Goal: Transaction & Acquisition: Purchase product/service

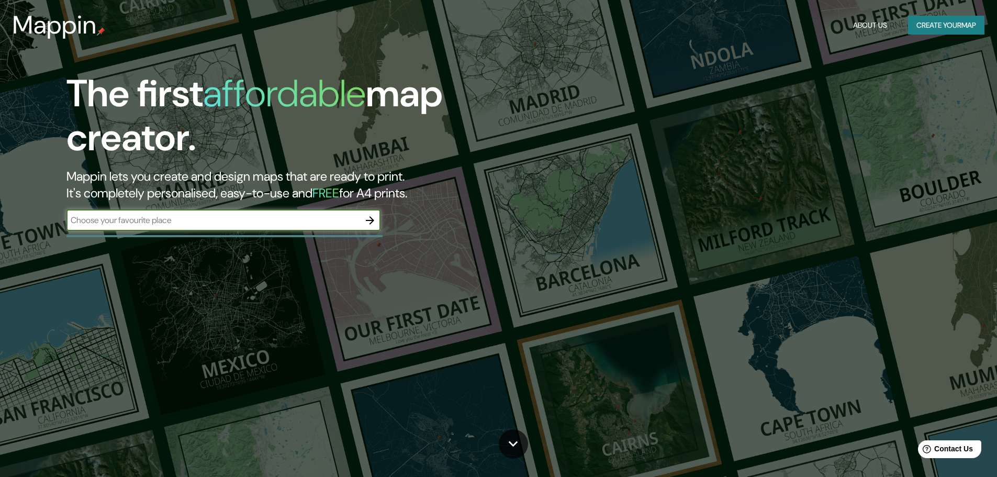
click at [170, 222] on input "text" at bounding box center [212, 220] width 293 height 12
type input "sky costanera chile"
click at [369, 220] on icon "button" at bounding box center [370, 220] width 8 height 8
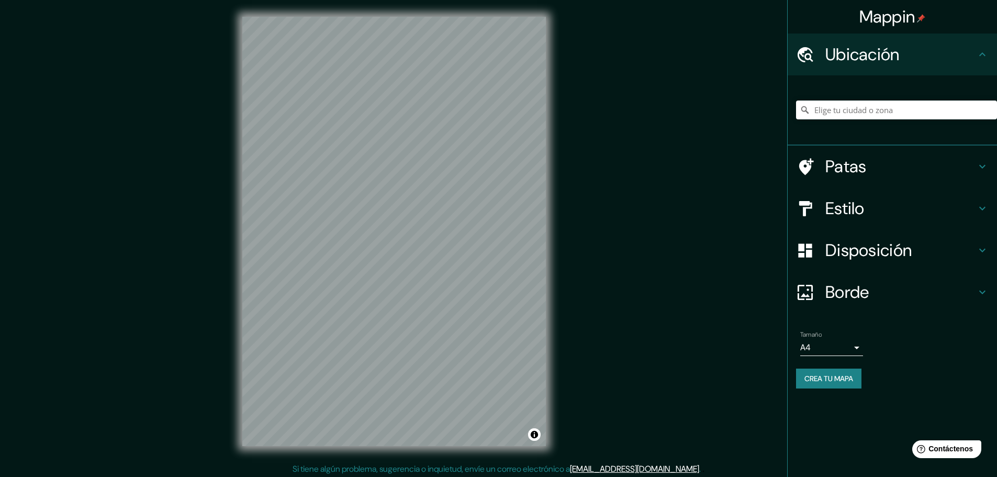
click at [723, 127] on div "Mappin Ubicación Patas Estilo Disposición Borde Elige un borde. Consejo : puede…" at bounding box center [498, 239] width 997 height 479
click at [839, 116] on input "Elige tu ciudad o zona" at bounding box center [896, 109] width 201 height 19
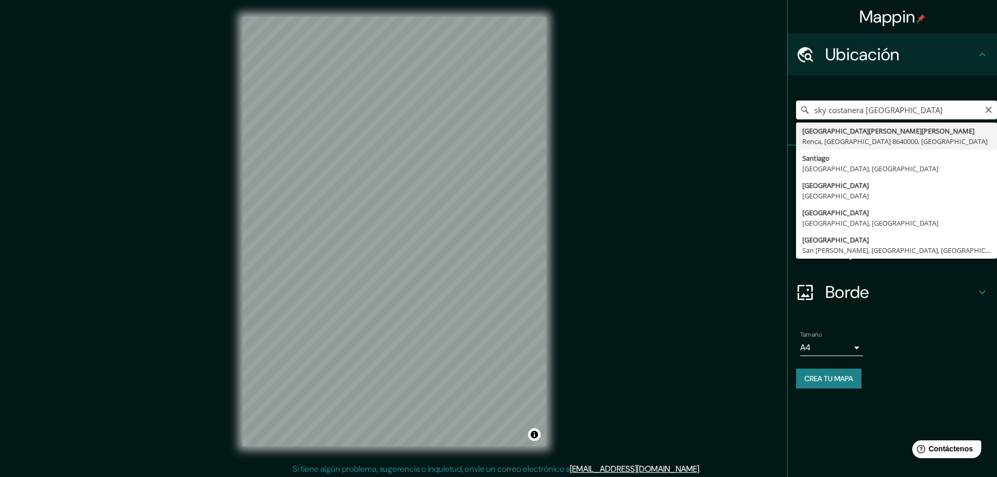
type input "[GEOGRAPHIC_DATA][PERSON_NAME][PERSON_NAME][GEOGRAPHIC_DATA], [GEOGRAPHIC_DATA]…"
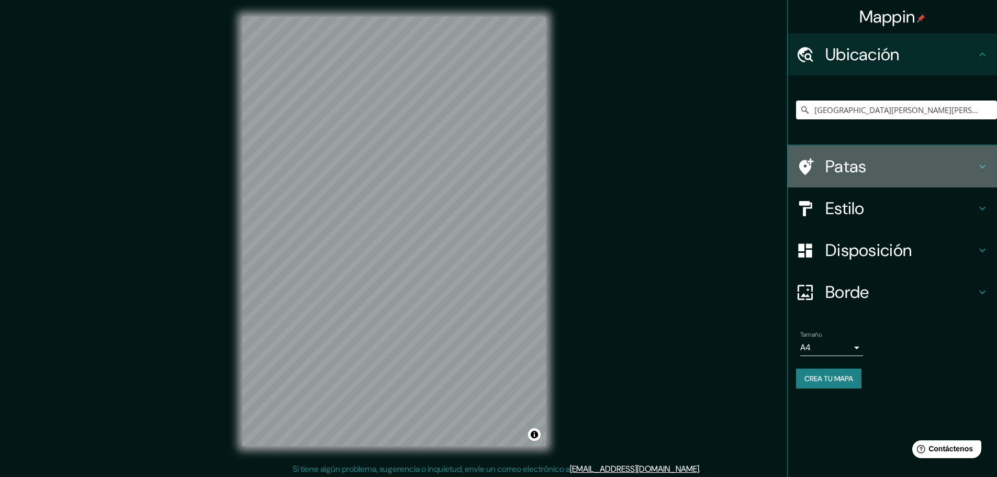
click at [870, 174] on h4 "Patas" at bounding box center [900, 166] width 151 height 21
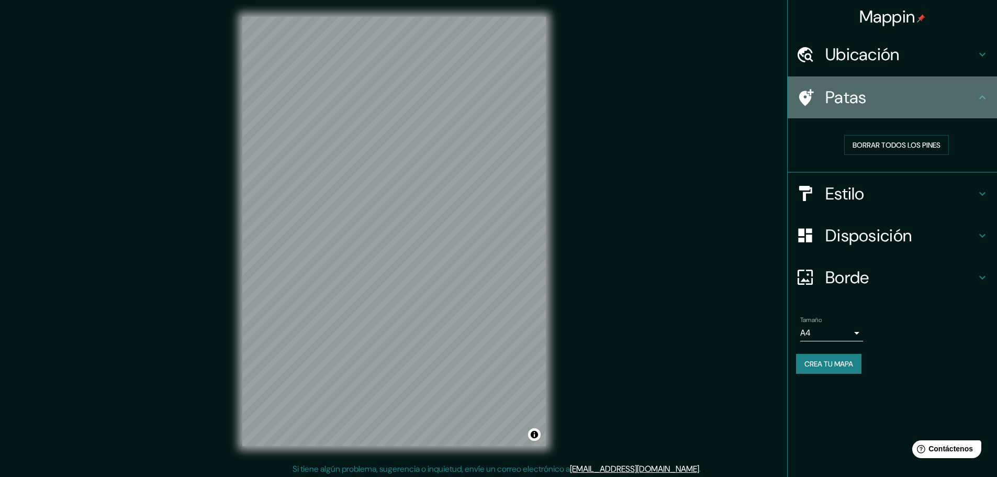
click at [980, 102] on icon at bounding box center [982, 97] width 13 height 13
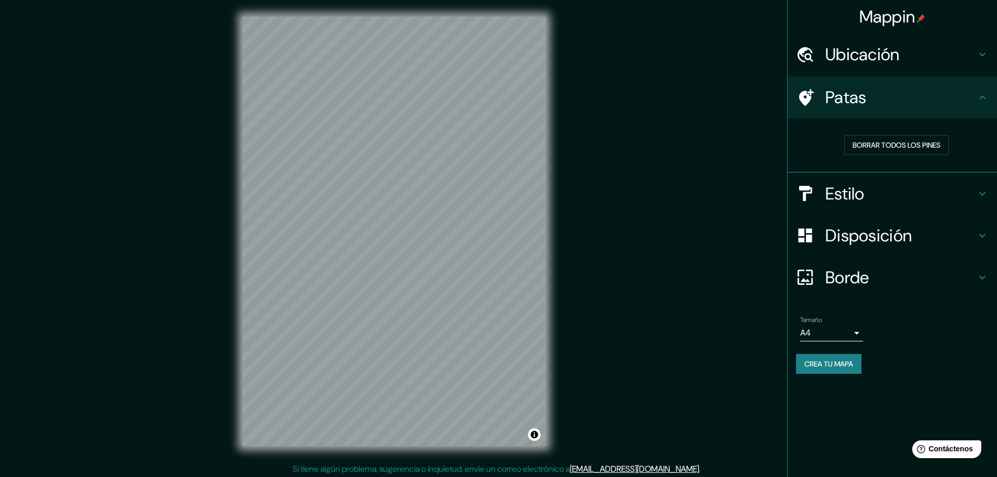
click at [974, 208] on div "Estilo" at bounding box center [891, 194] width 209 height 42
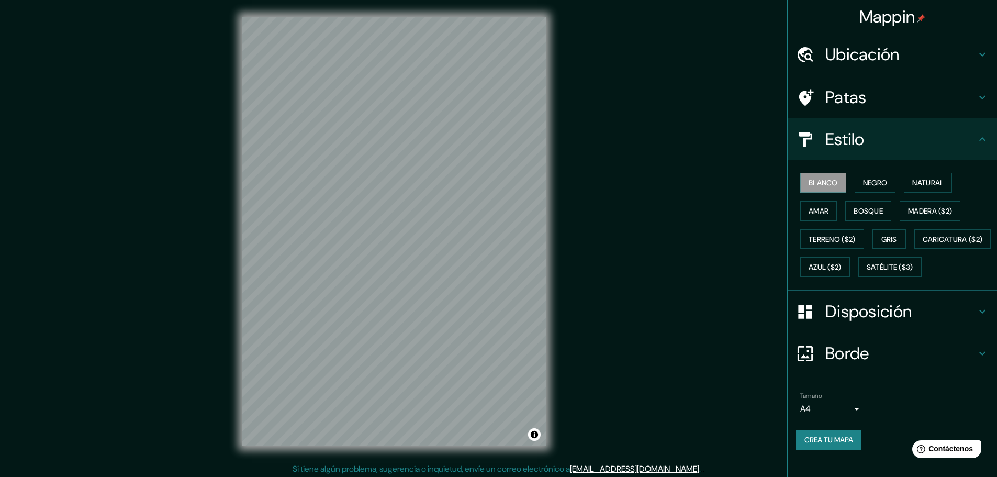
click at [873, 194] on div "Blanco Negro Natural Amar Bosque Madera ($2) Terreno ($2) Gris Caricatura ($2) …" at bounding box center [896, 224] width 201 height 112
click at [873, 189] on button "Negro" at bounding box center [874, 183] width 41 height 20
click at [916, 189] on button "Natural" at bounding box center [928, 183] width 48 height 20
click at [867, 215] on font "Bosque" at bounding box center [867, 210] width 29 height 9
click at [817, 213] on font "Amar" at bounding box center [818, 210] width 20 height 9
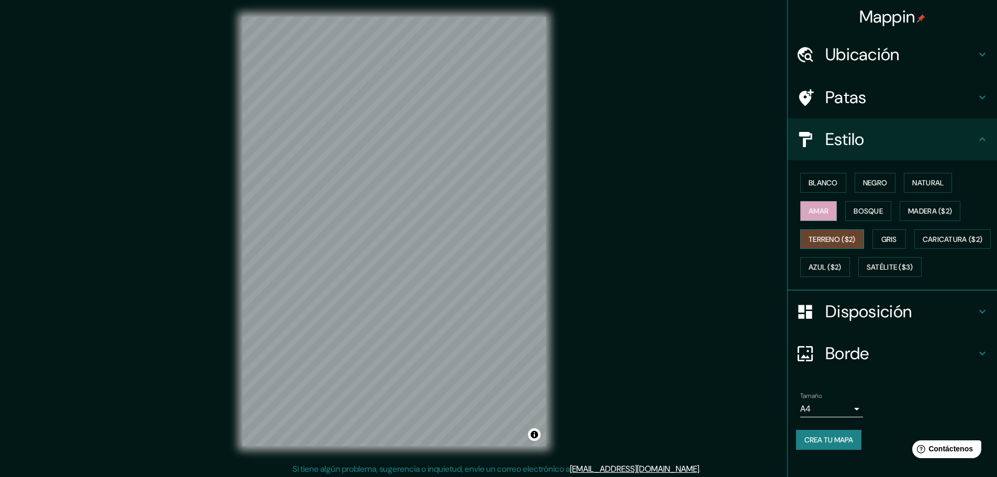
click at [812, 235] on font "Terreno ($2)" at bounding box center [831, 238] width 47 height 9
click at [881, 236] on font "Gris" at bounding box center [889, 238] width 16 height 9
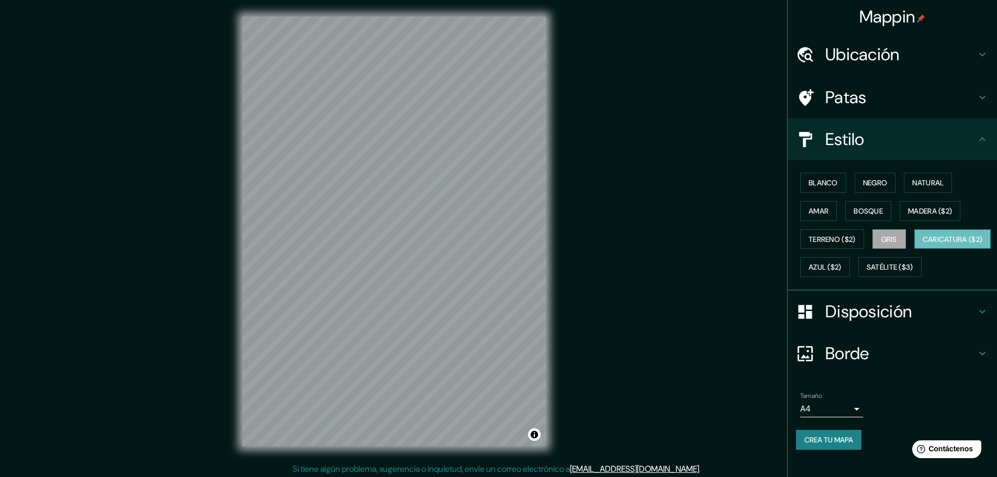
click at [922, 244] on font "Caricatura ($2)" at bounding box center [952, 238] width 60 height 9
click at [841, 270] on font "Azul ($2)" at bounding box center [824, 267] width 33 height 9
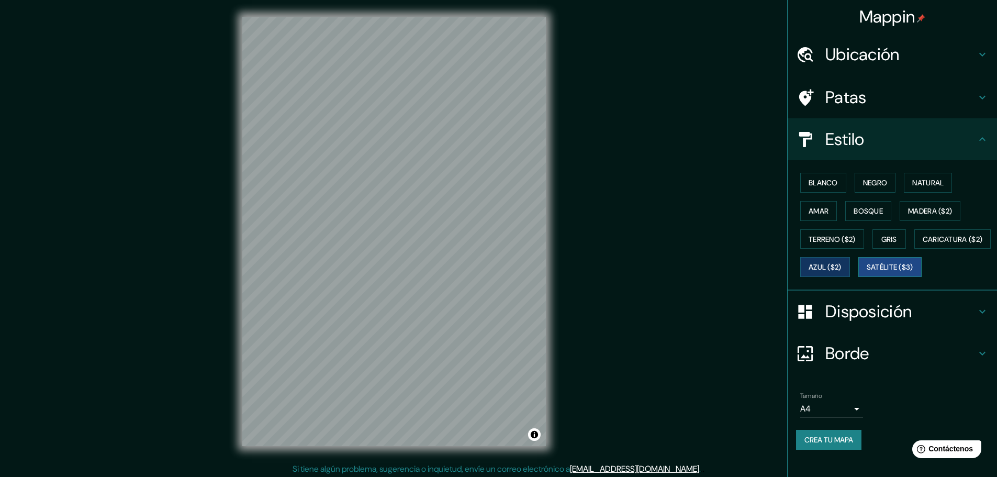
click at [866, 274] on font "Satélite ($3)" at bounding box center [889, 267] width 47 height 14
click at [922, 244] on font "Caricatura ($2)" at bounding box center [952, 238] width 60 height 9
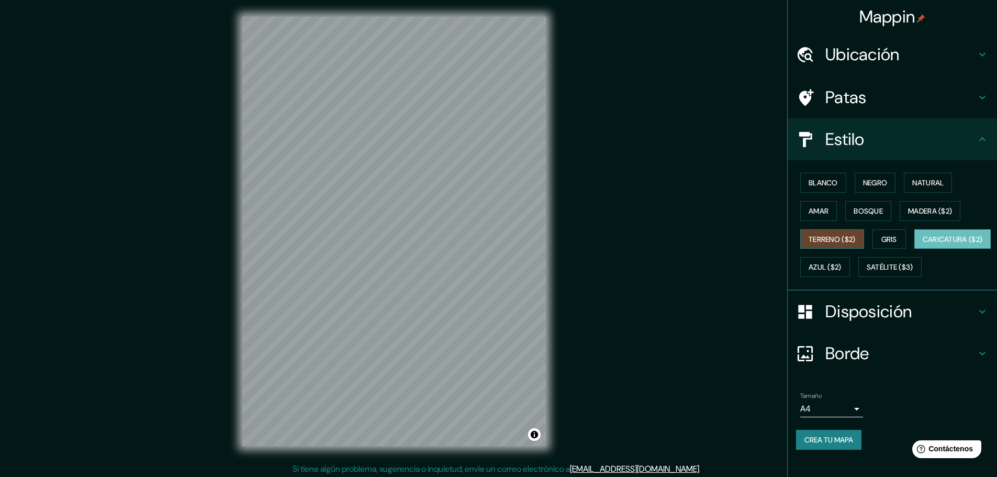
click at [836, 238] on font "Terreno ($2)" at bounding box center [831, 238] width 47 height 9
click at [874, 236] on button "Gris" at bounding box center [888, 239] width 33 height 20
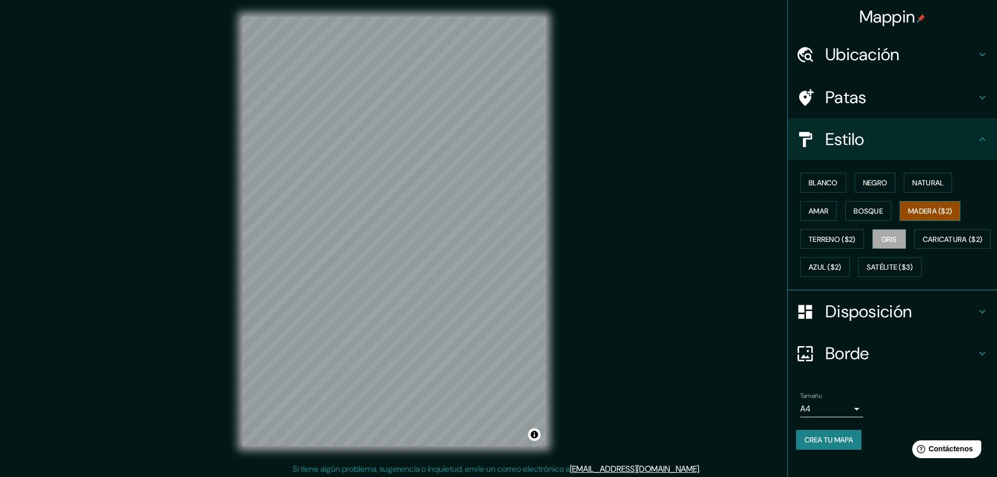
click at [941, 209] on font "Madera ($2)" at bounding box center [930, 210] width 44 height 9
click at [932, 185] on font "Natural" at bounding box center [927, 182] width 31 height 9
click at [882, 181] on button "Negro" at bounding box center [874, 183] width 41 height 20
click at [838, 182] on button "Blanco" at bounding box center [823, 183] width 46 height 20
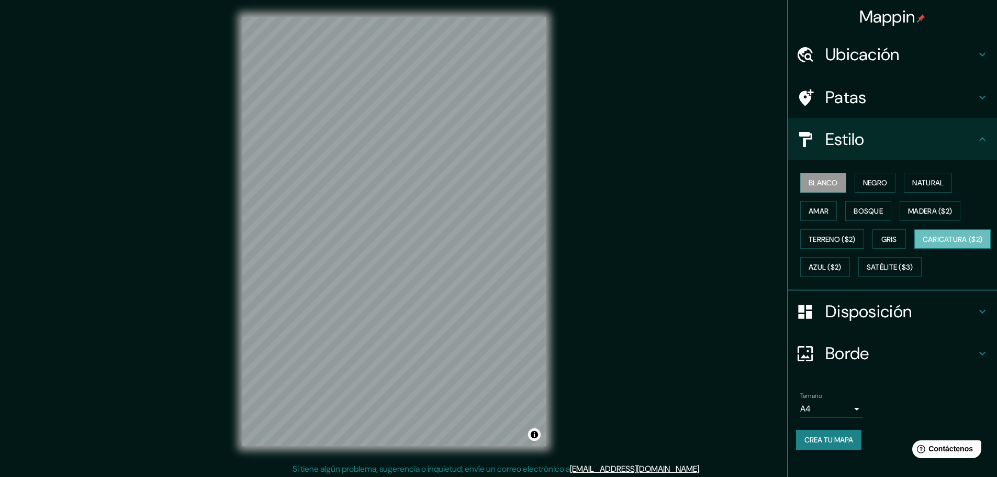
click at [922, 244] on font "Caricatura ($2)" at bounding box center [952, 238] width 60 height 9
click at [886, 242] on font "Gris" at bounding box center [889, 238] width 16 height 9
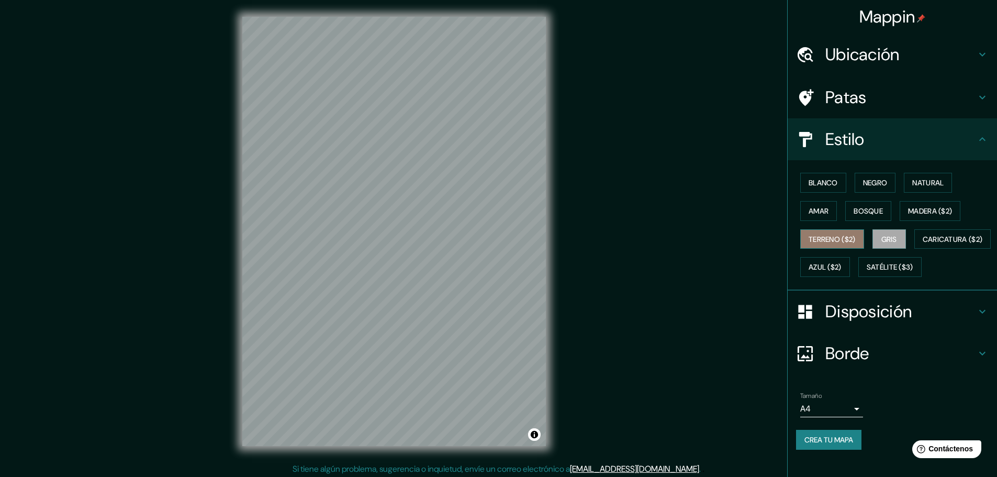
click at [843, 241] on font "Terreno ($2)" at bounding box center [831, 238] width 47 height 9
click at [866, 272] on font "Satélite ($3)" at bounding box center [889, 267] width 47 height 9
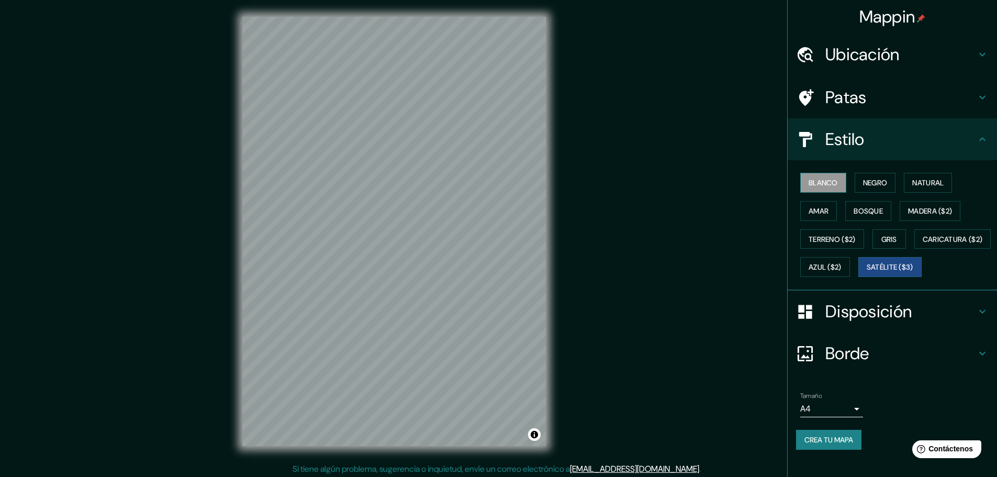
click at [818, 188] on font "Blanco" at bounding box center [822, 183] width 29 height 14
click at [836, 242] on font "Terreno ($2)" at bounding box center [831, 238] width 47 height 9
click at [885, 322] on font "Disposición" at bounding box center [868, 311] width 86 height 22
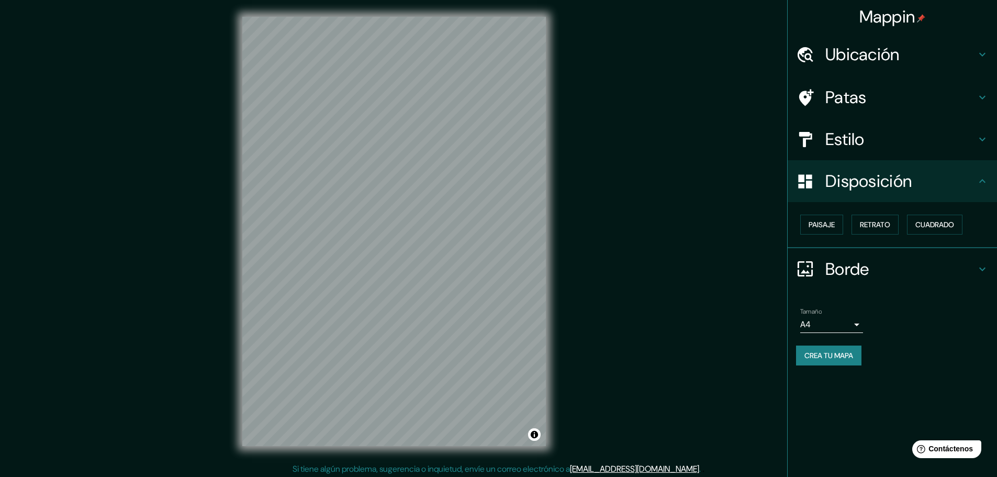
click at [891, 189] on font "Disposición" at bounding box center [868, 181] width 86 height 22
click at [985, 180] on icon at bounding box center [982, 181] width 13 height 13
click at [879, 223] on font "Retrato" at bounding box center [875, 224] width 30 height 9
click at [835, 223] on font "Paisaje" at bounding box center [821, 224] width 26 height 9
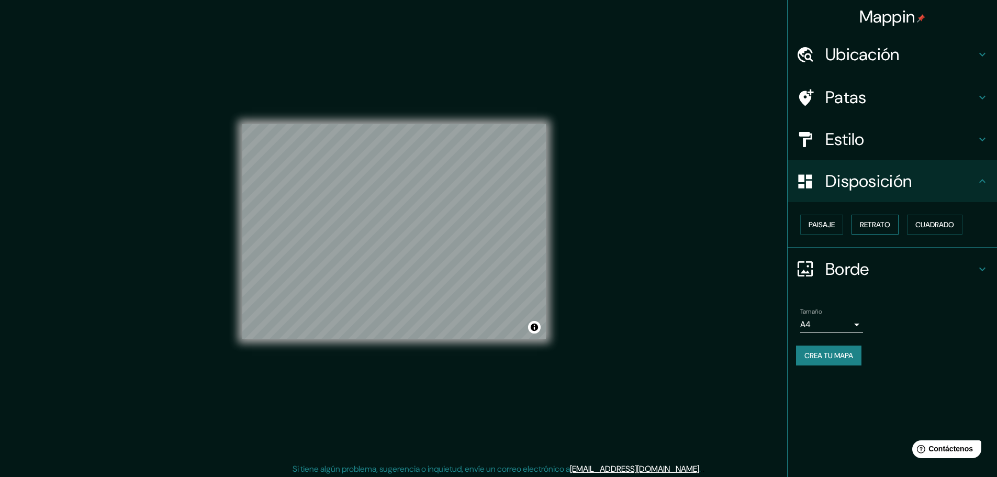
drag, startPoint x: 884, startPoint y: 227, endPoint x: 867, endPoint y: 224, distance: 17.0
click at [882, 226] on font "Retrato" at bounding box center [875, 224] width 30 height 9
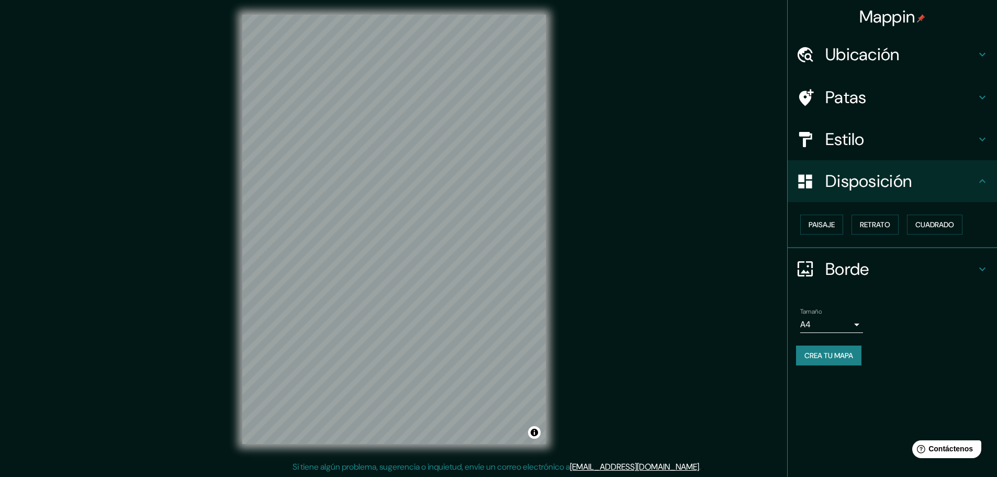
scroll to position [3, 0]
click at [986, 179] on icon at bounding box center [982, 181] width 13 height 13
click at [892, 144] on h4 "Estilo" at bounding box center [900, 139] width 151 height 21
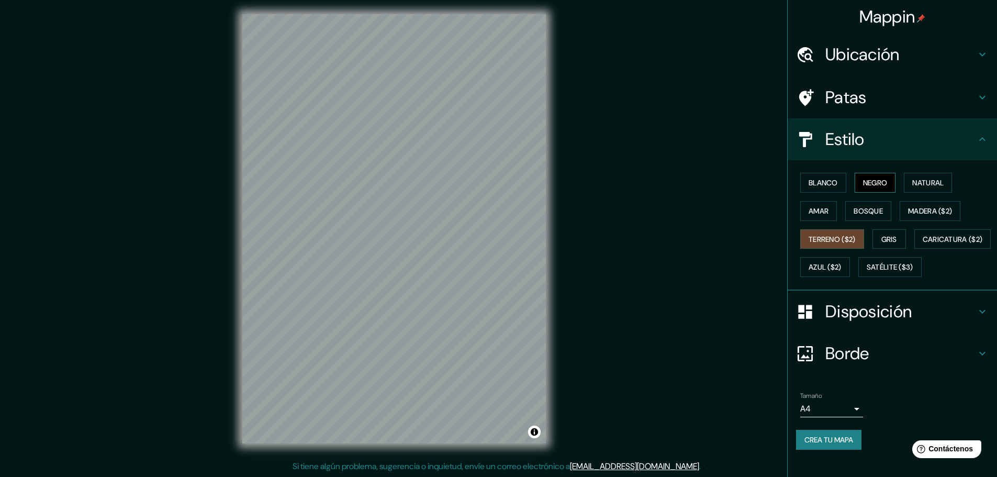
click at [877, 178] on font "Negro" at bounding box center [875, 182] width 25 height 9
click at [819, 184] on font "Blanco" at bounding box center [822, 182] width 29 height 9
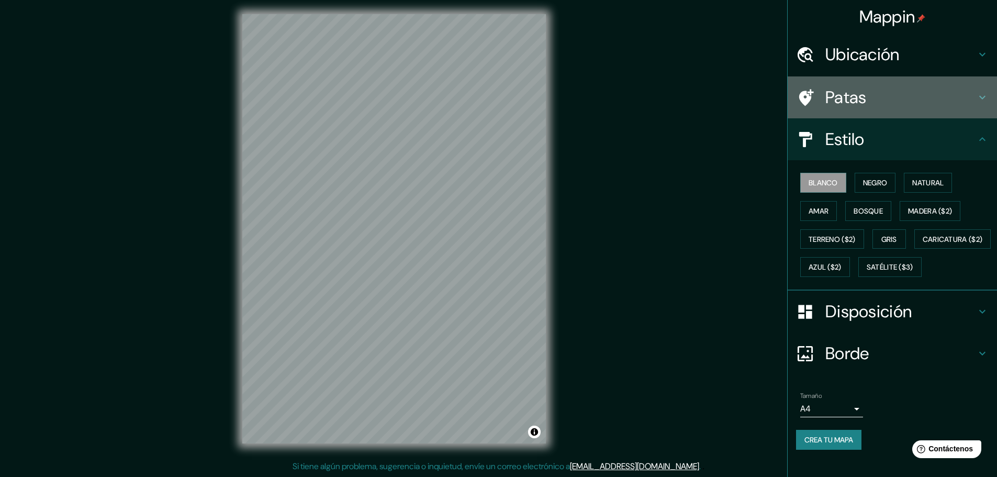
click at [875, 100] on h4 "Patas" at bounding box center [900, 97] width 151 height 21
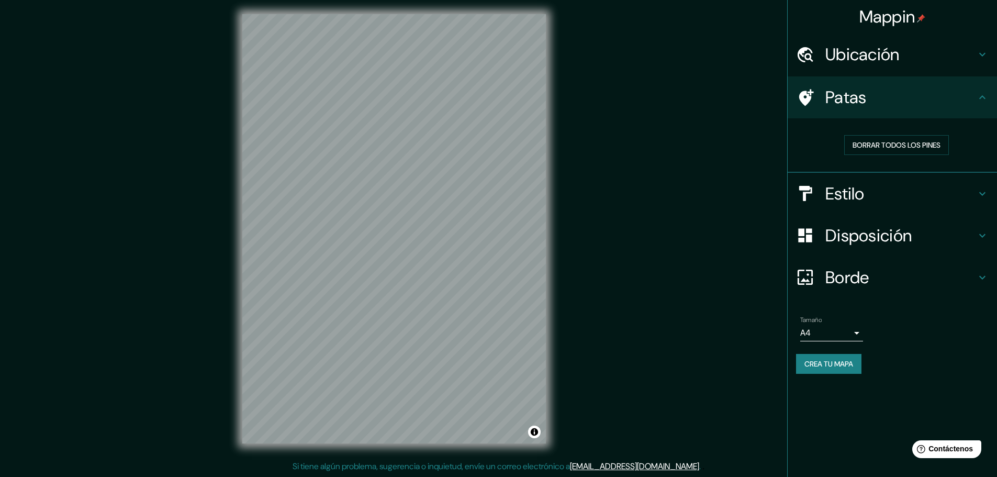
click at [905, 48] on h4 "Ubicación" at bounding box center [900, 54] width 151 height 21
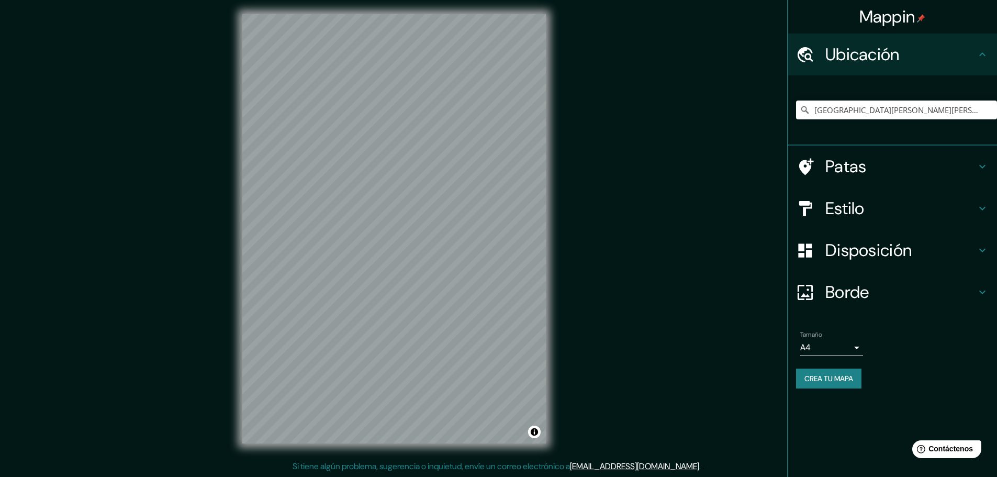
click at [874, 165] on h4 "Patas" at bounding box center [900, 166] width 151 height 21
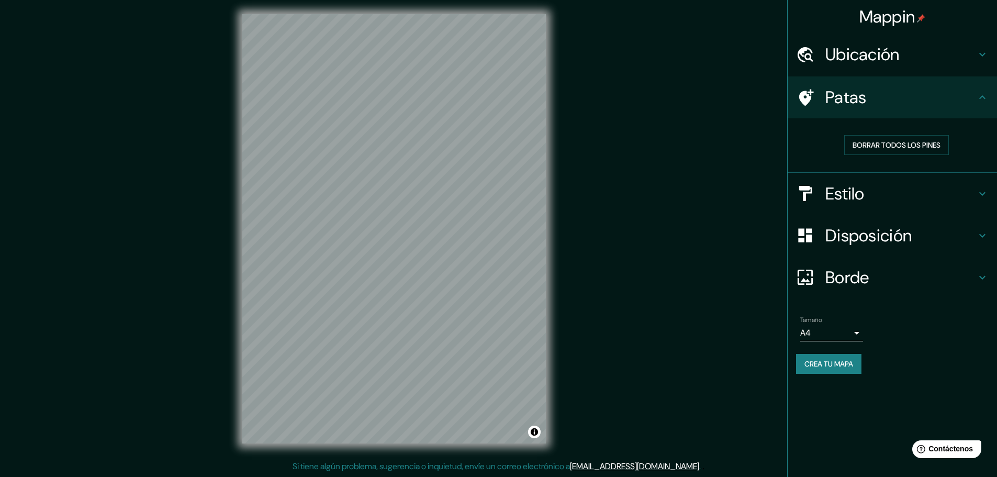
click at [880, 104] on h4 "Patas" at bounding box center [900, 97] width 151 height 21
click at [884, 187] on h4 "Estilo" at bounding box center [900, 193] width 151 height 21
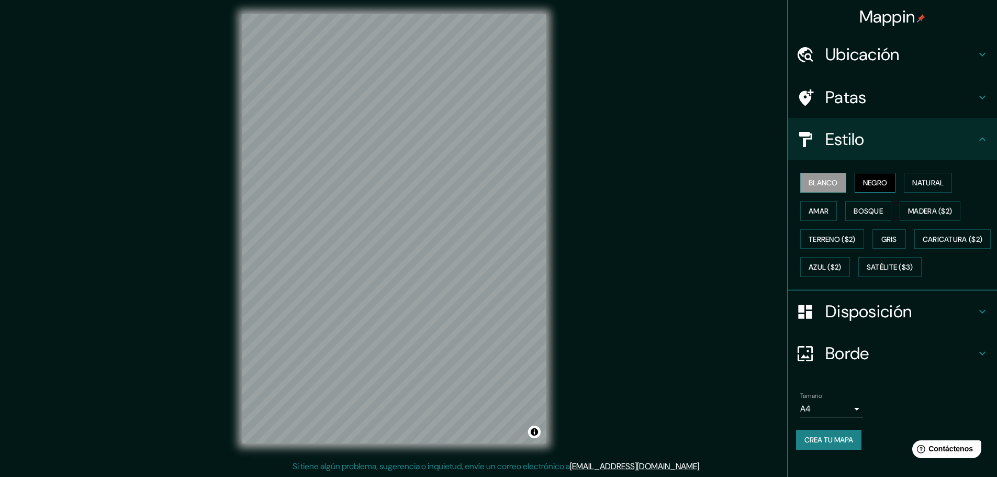
click at [866, 186] on font "Negro" at bounding box center [875, 182] width 25 height 9
click at [904, 190] on button "Natural" at bounding box center [928, 183] width 48 height 20
click at [808, 212] on font "Amar" at bounding box center [818, 210] width 20 height 9
click at [866, 215] on font "Bosque" at bounding box center [867, 210] width 29 height 9
click at [909, 209] on font "Madera ($2)" at bounding box center [930, 210] width 44 height 9
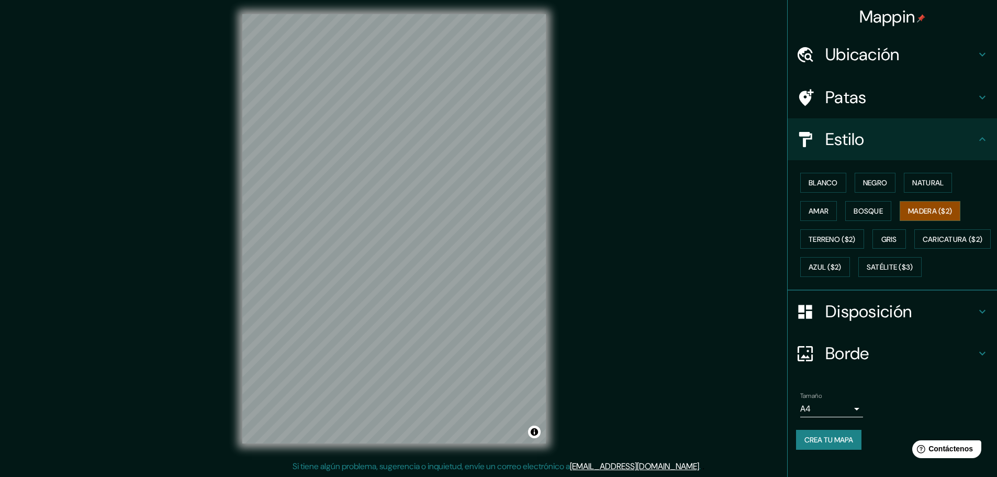
click at [864, 242] on div "Blanco Negro Natural Amar Bosque Madera ($2) Terreno ($2) Gris Caricatura ($2) …" at bounding box center [896, 224] width 201 height 112
click at [873, 242] on button "Gris" at bounding box center [888, 239] width 33 height 20
click at [808, 238] on font "Terreno ($2)" at bounding box center [831, 238] width 47 height 9
